Goal: Navigation & Orientation: Find specific page/section

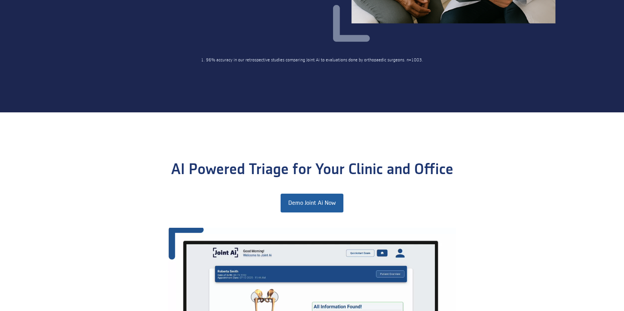
scroll to position [648, 0]
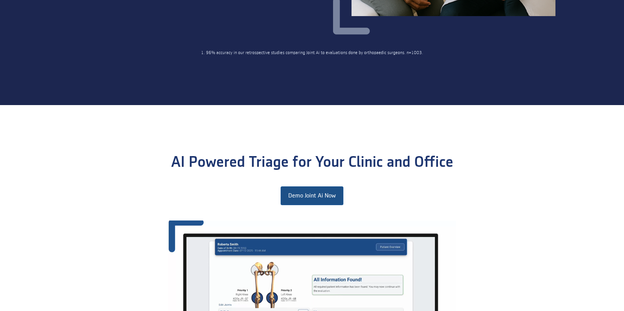
click at [303, 199] on link "Demo Joint Ai Now" at bounding box center [312, 195] width 63 height 18
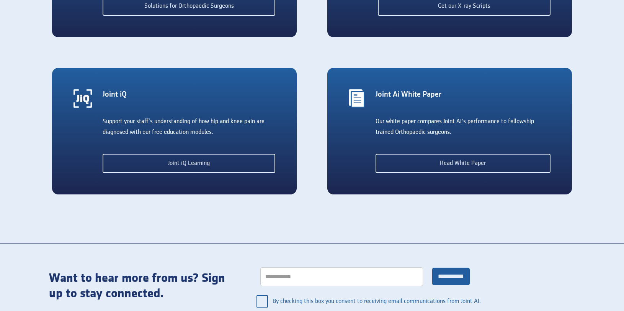
scroll to position [1657, 0]
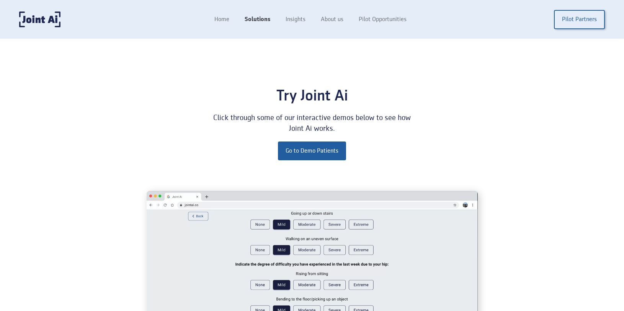
click at [263, 21] on link "Solutions" at bounding box center [257, 19] width 41 height 15
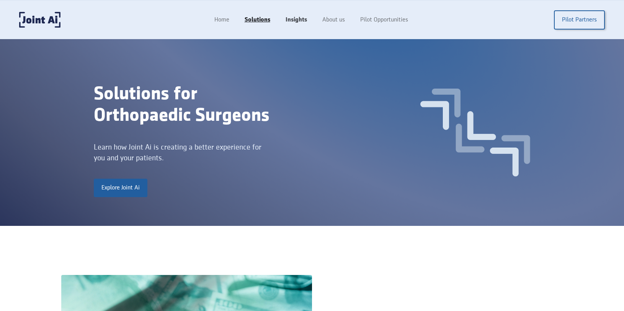
click at [293, 16] on link "Insights" at bounding box center [296, 20] width 37 height 15
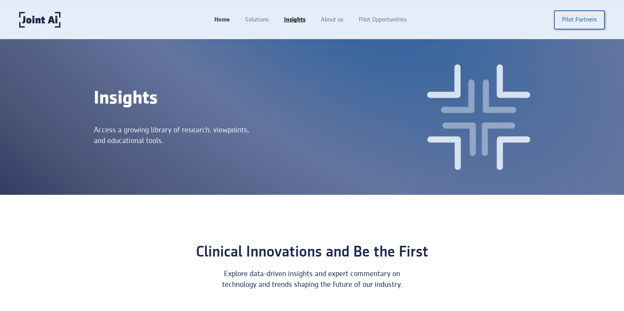
click at [220, 19] on link "Home" at bounding box center [222, 20] width 31 height 15
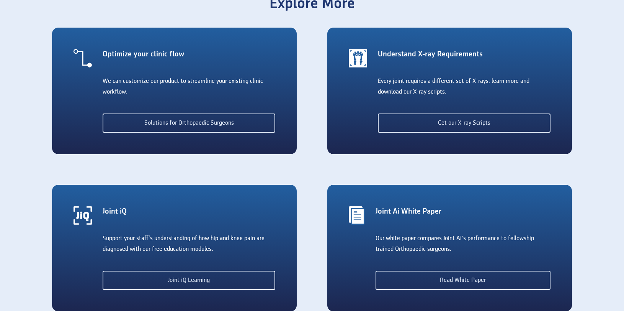
scroll to position [1380, 0]
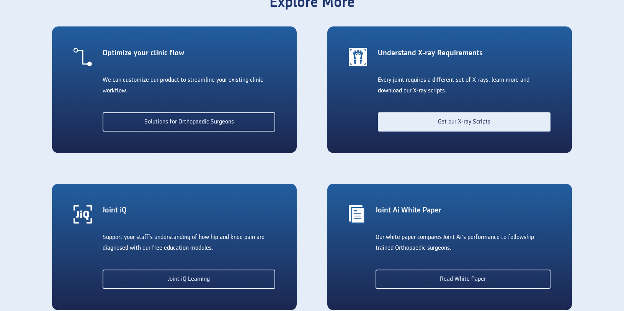
click at [416, 121] on link "Get our X-ray Scripts" at bounding box center [464, 121] width 173 height 19
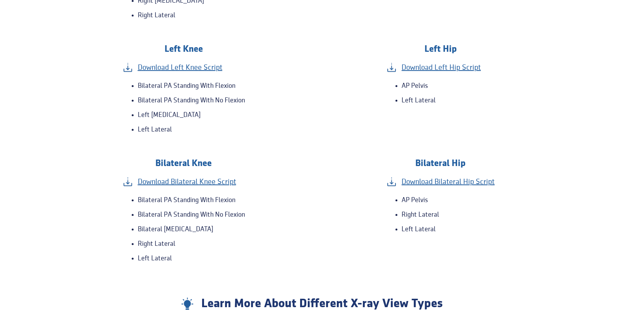
scroll to position [430, 0]
